Goal: Information Seeking & Learning: Learn about a topic

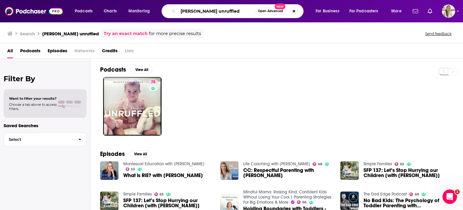
click at [206, 11] on input "[PERSON_NAME] unruffled" at bounding box center [216, 11] width 77 height 10
type input "vanderbilt sports and society podcast"
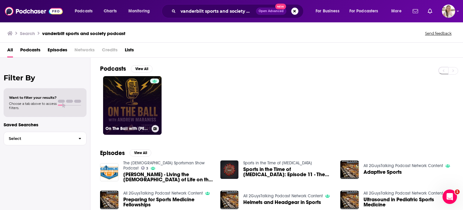
click at [147, 98] on link "On The Ball with [PERSON_NAME]" at bounding box center [132, 105] width 59 height 59
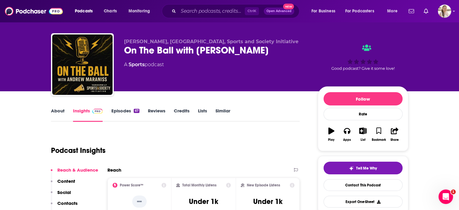
scroll to position [7, 0]
click at [222, 12] on input "Search podcasts, credits, & more..." at bounding box center [211, 11] width 66 height 10
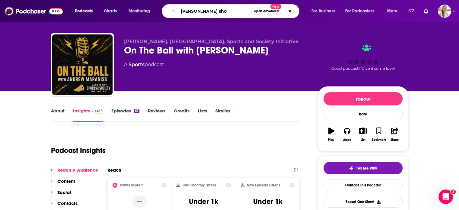
type input "[PERSON_NAME] show"
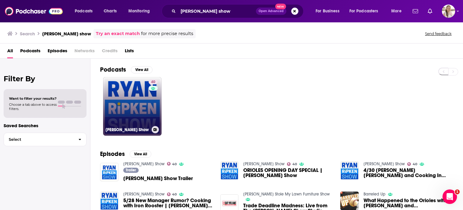
click at [135, 98] on link "40 [PERSON_NAME] Show" at bounding box center [132, 106] width 59 height 59
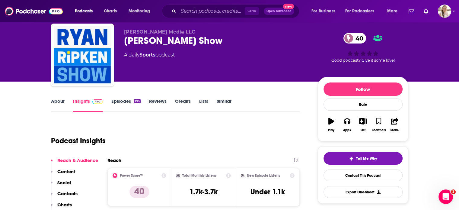
scroll to position [23, 0]
